Goal: Find specific page/section: Find specific page/section

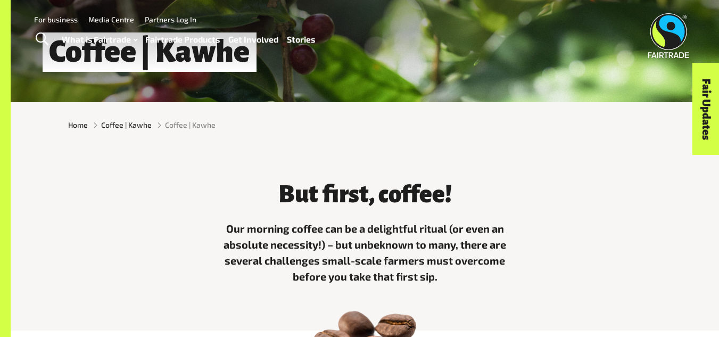
scroll to position [41, 0]
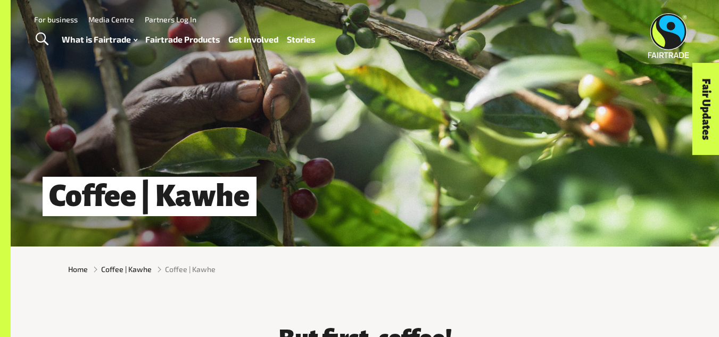
click at [181, 37] on link "Fairtrade Products" at bounding box center [182, 39] width 75 height 15
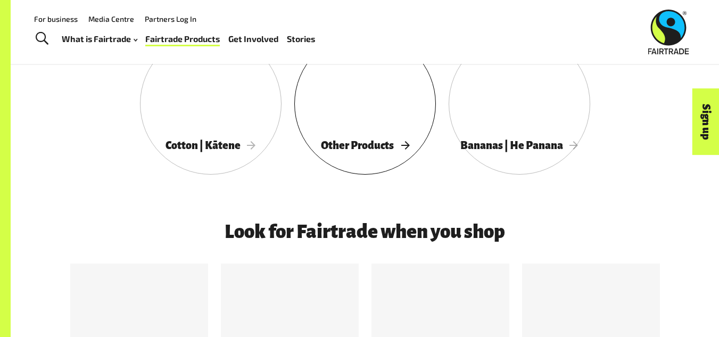
scroll to position [724, 0]
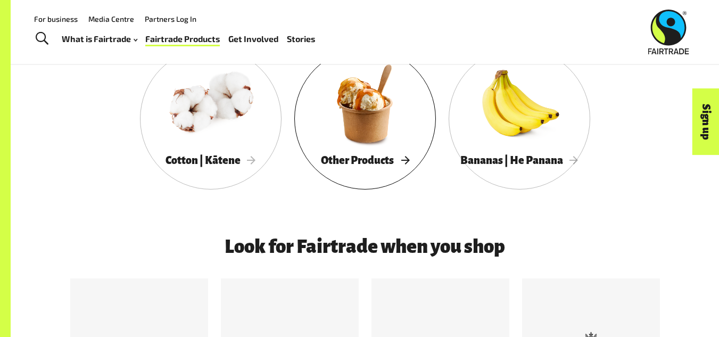
click at [397, 154] on div "Other Products" at bounding box center [365, 161] width 142 height 22
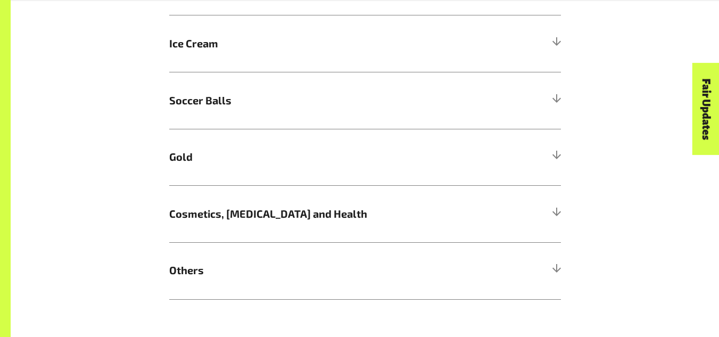
scroll to position [958, 0]
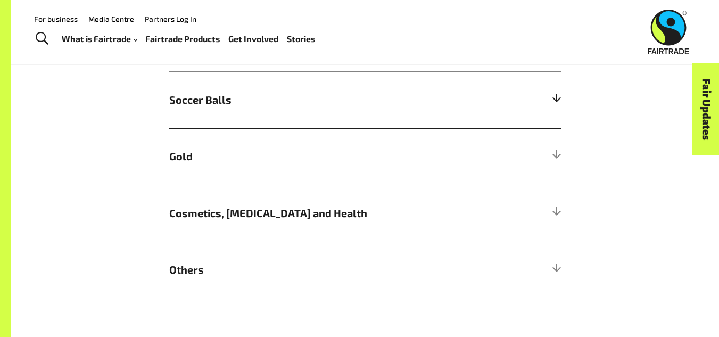
click at [559, 104] on div at bounding box center [556, 100] width 10 height 10
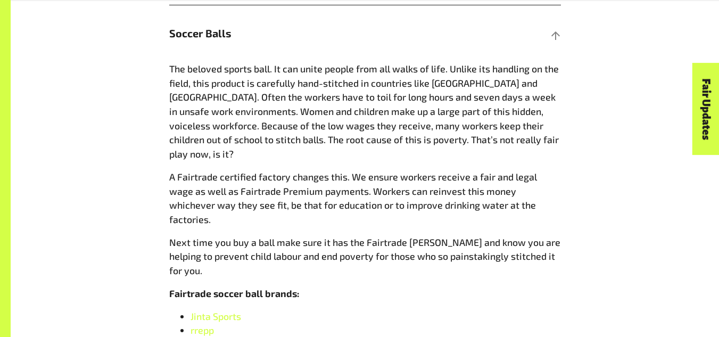
scroll to position [1045, 0]
